Goal: Information Seeking & Learning: Stay updated

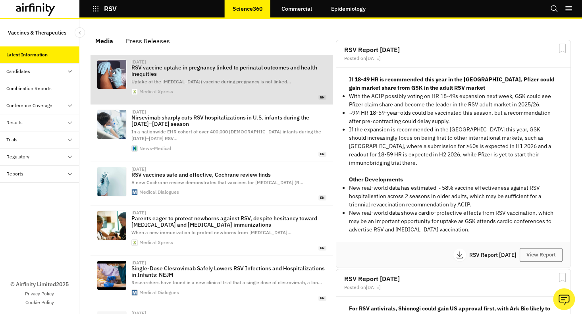
scroll to position [514, 232]
click at [265, 70] on p "RSV vaccine uptake in pregnancy linked to perinatal outcomes and health inequit…" at bounding box center [228, 70] width 195 height 13
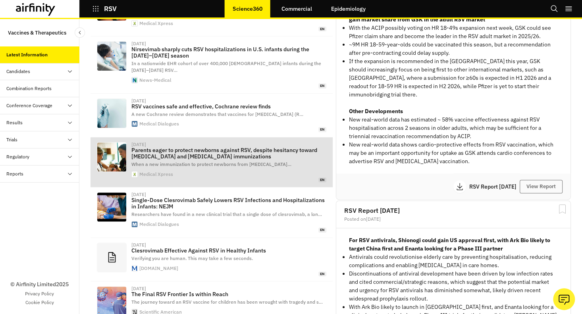
scroll to position [75, 0]
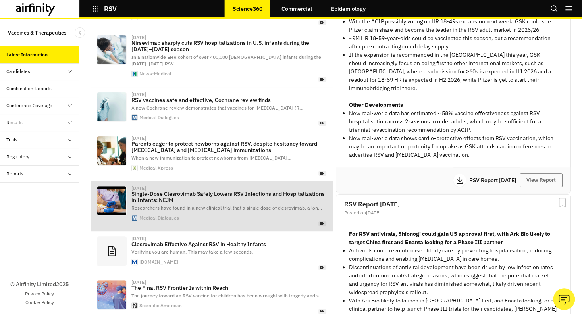
click at [211, 190] on p "Single-Dose Clesrovimab Safely Lowers RSV Infections and Hospitalizations in In…" at bounding box center [228, 196] width 195 height 13
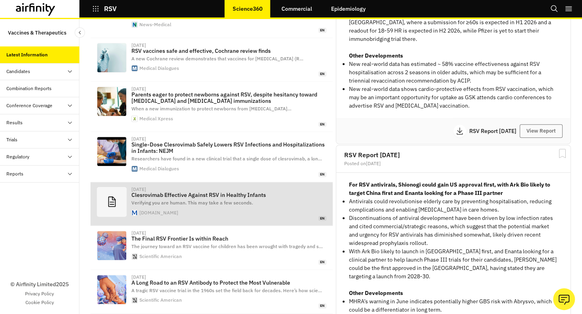
scroll to position [143, 0]
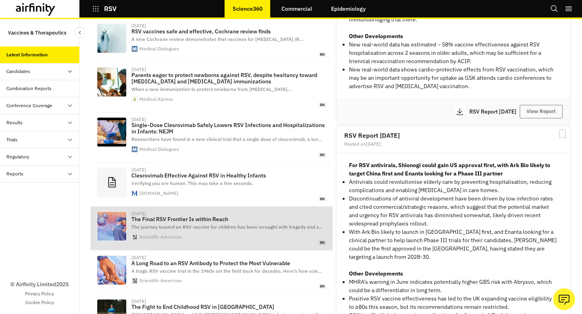
click at [204, 216] on p "The Final RSV Frontier Is within Reach" at bounding box center [228, 219] width 195 height 6
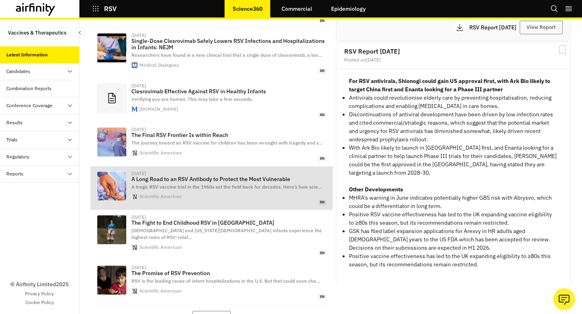
scroll to position [249, 0]
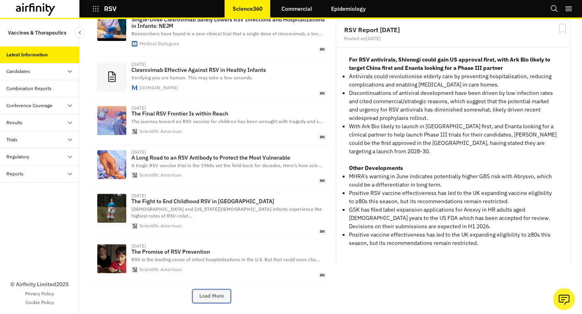
click at [211, 289] on button "Load More" at bounding box center [211, 295] width 38 height 13
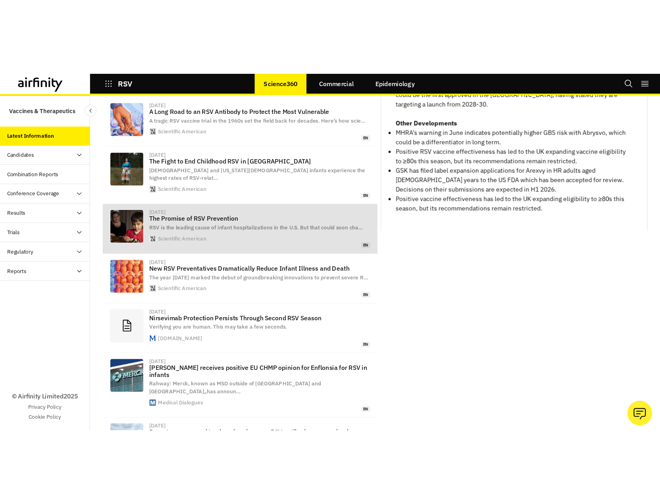
scroll to position [379, 0]
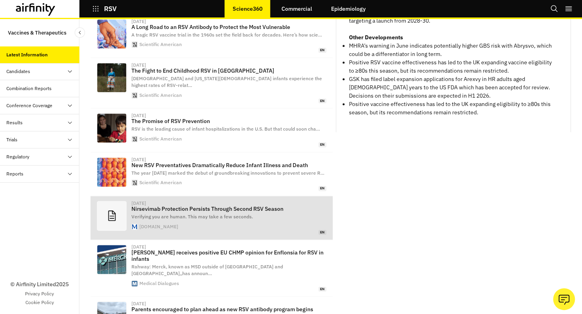
click at [247, 206] on p "Nirsevimab Protection Persists Through Second RSV Season" at bounding box center [228, 209] width 195 height 6
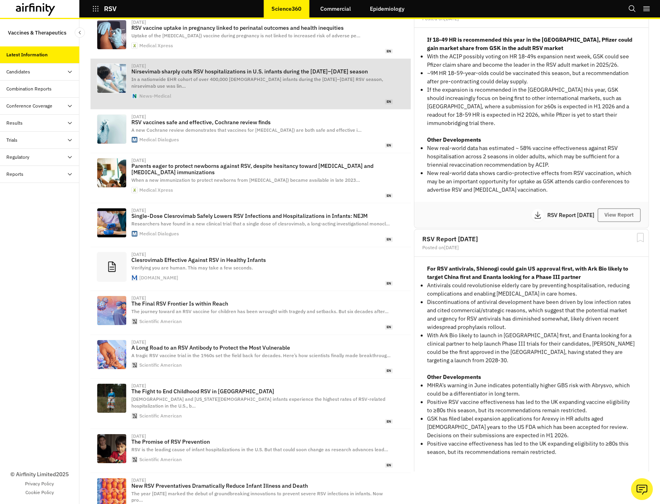
scroll to position [0, 0]
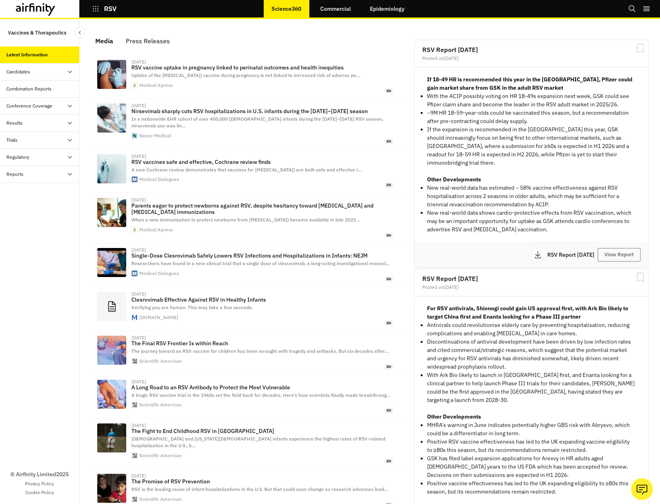
click at [154, 42] on div "Press Releases" at bounding box center [148, 41] width 44 height 12
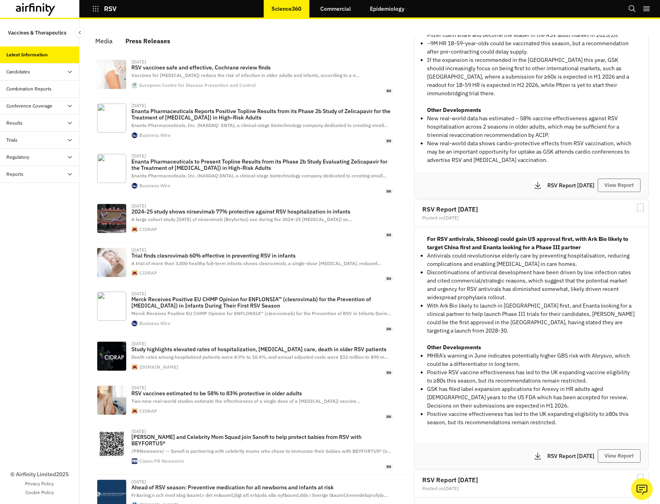
scroll to position [79, 0]
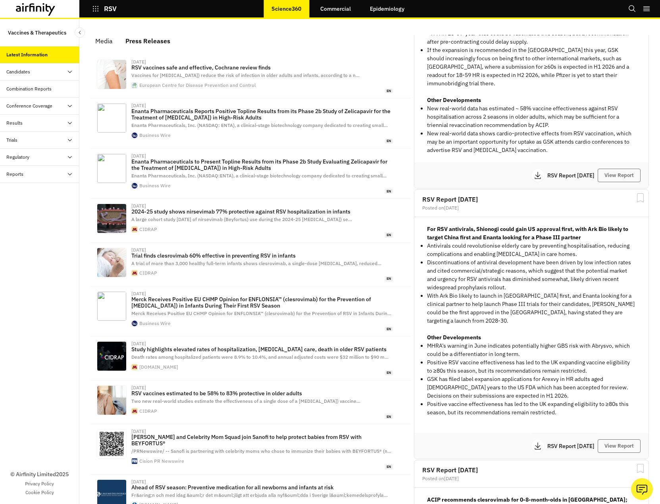
drag, startPoint x: 442, startPoint y: 371, endPoint x: 552, endPoint y: 403, distance: 113.9
click at [552, 314] on ul "MHRA’s warning in June indicates potentially higher GBS risk with Abrysvo, whic…" at bounding box center [531, 379] width 209 height 75
drag, startPoint x: 552, startPoint y: 403, endPoint x: 508, endPoint y: 355, distance: 64.9
click at [508, 314] on li "Positive RSV vaccine effectiveness has led to the UK expanding vaccine eligibil…" at bounding box center [531, 366] width 209 height 17
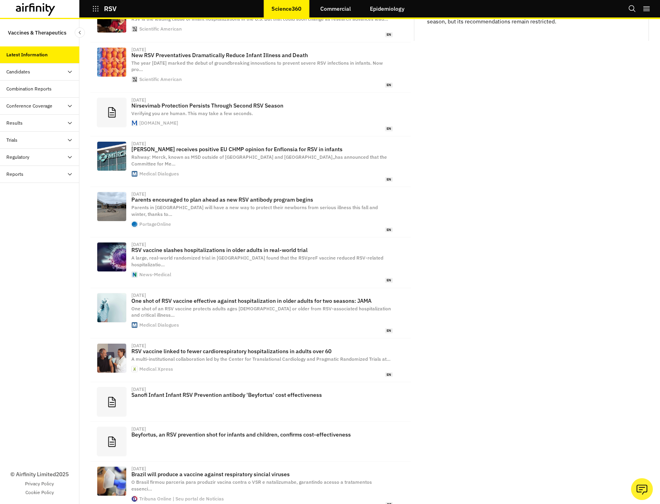
scroll to position [925, 232]
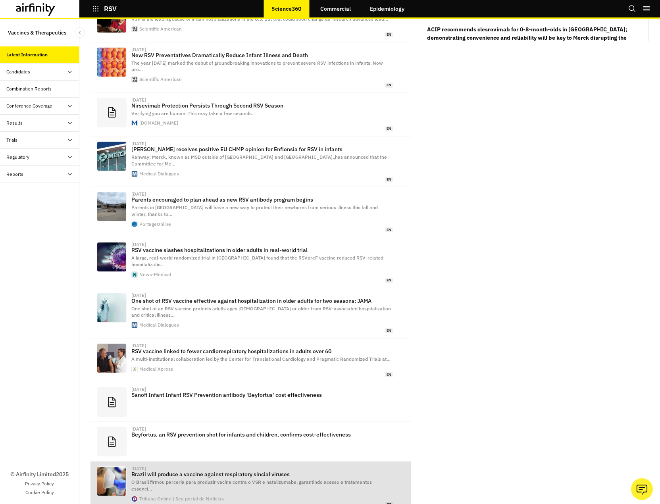
click at [257, 471] on p "Brazil will produce a vaccine against respiratory sincial viruses" at bounding box center [262, 474] width 262 height 6
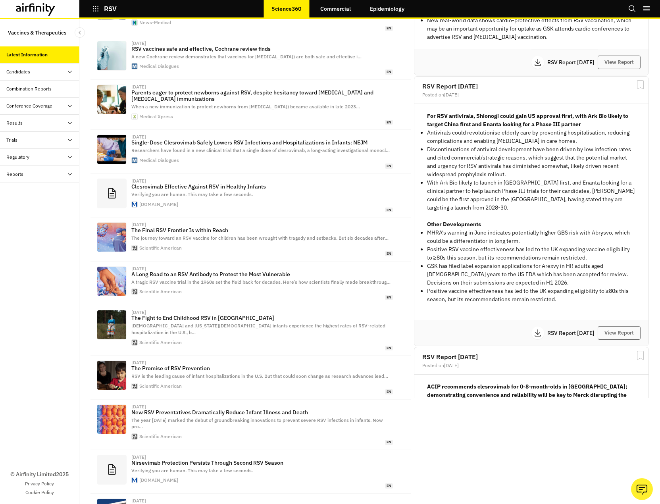
scroll to position [0, 0]
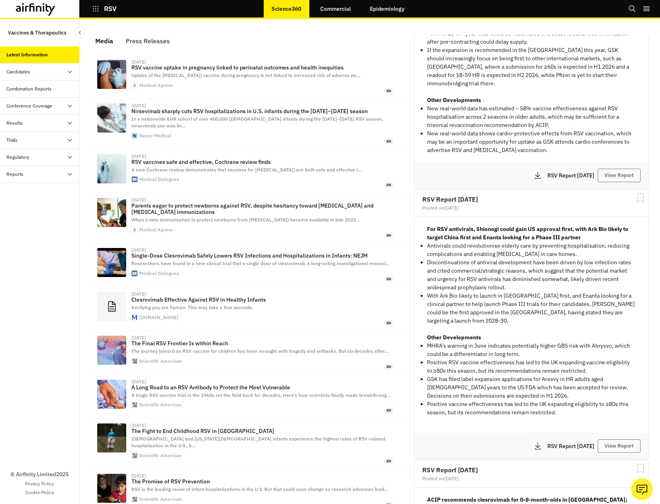
click at [106, 9] on p "RSV" at bounding box center [110, 8] width 13 height 7
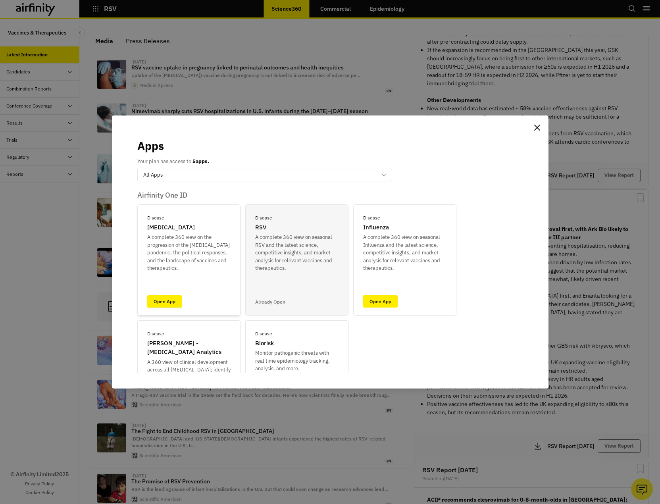
click at [168, 301] on link "Open App" at bounding box center [164, 301] width 35 height 12
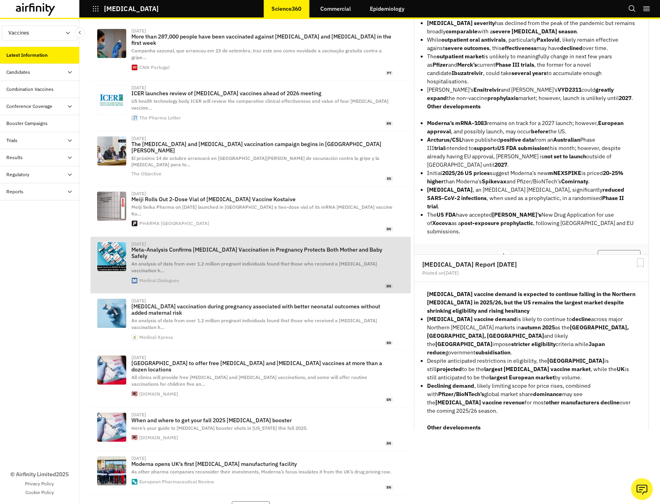
scroll to position [85, 0]
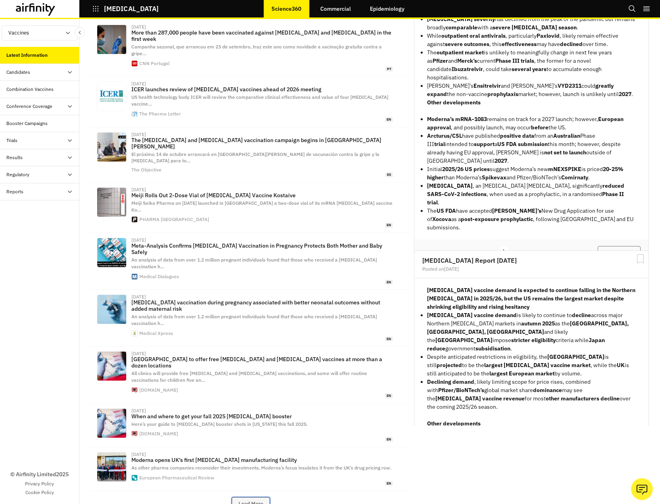
click at [262, 497] on button "Load More" at bounding box center [251, 503] width 38 height 13
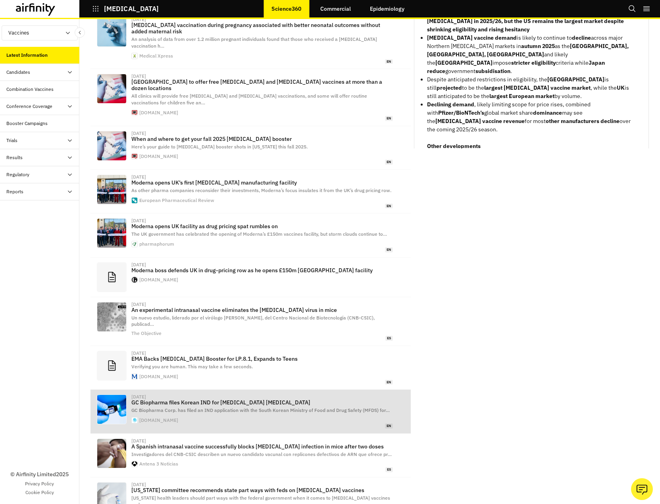
scroll to position [363, 0]
